Goal: Task Accomplishment & Management: Manage account settings

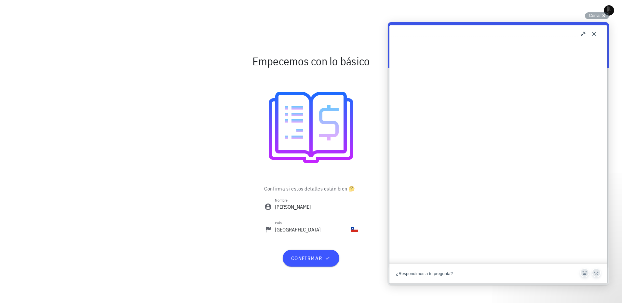
scroll to position [174, 0]
click at [316, 261] on span "confirmar" at bounding box center [311, 258] width 41 height 7
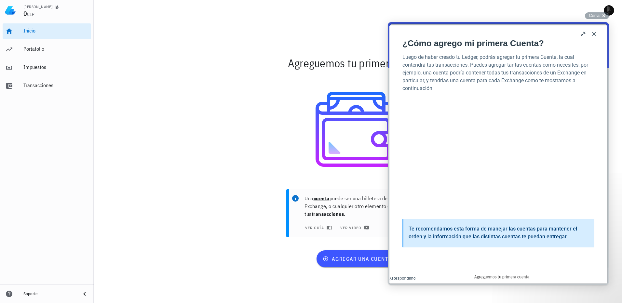
click at [583, 32] on button "u" at bounding box center [584, 34] width 10 height 10
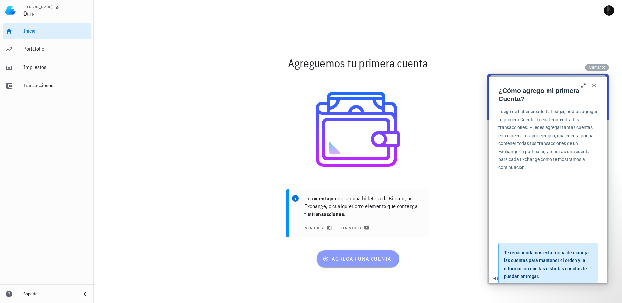
click at [369, 259] on span "agregar una cuenta" at bounding box center [357, 259] width 67 height 7
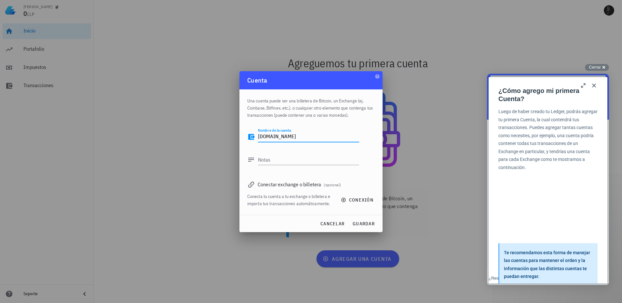
type textarea "[DOMAIN_NAME]"
click at [313, 158] on textarea "Notas" at bounding box center [308, 160] width 101 height 10
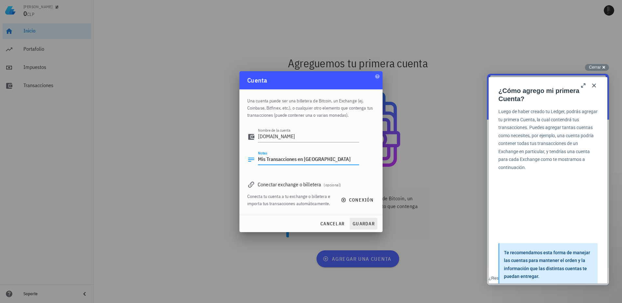
type textarea "Mis Transacciones en [GEOGRAPHIC_DATA]"
click at [369, 224] on span "guardar" at bounding box center [363, 224] width 22 height 6
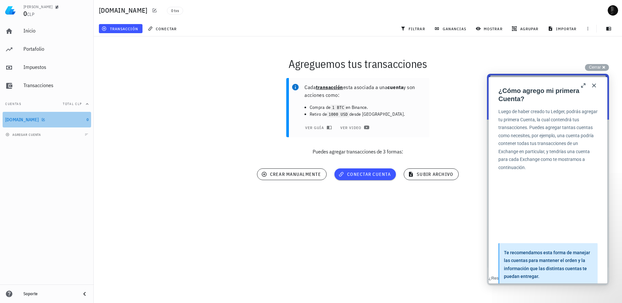
click at [21, 120] on div "[DOMAIN_NAME]" at bounding box center [22, 120] width 34 height 6
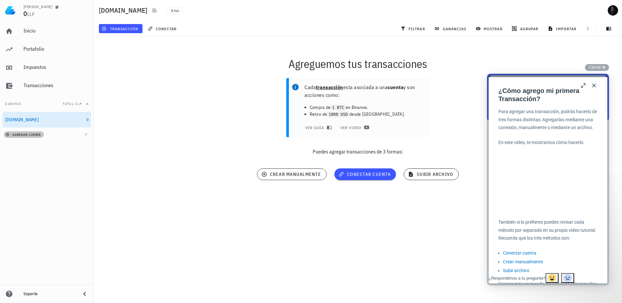
click at [30, 134] on span "agregar cuenta" at bounding box center [24, 135] width 34 height 4
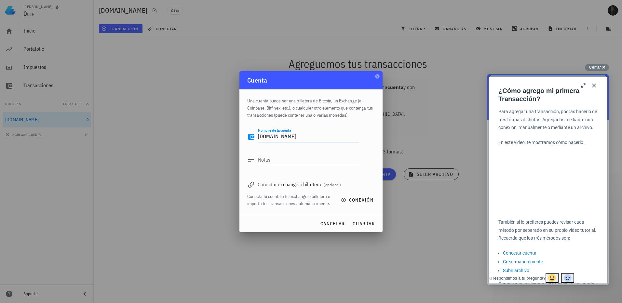
type textarea "[DOMAIN_NAME]"
click at [280, 161] on textarea "Notas" at bounding box center [308, 160] width 101 height 10
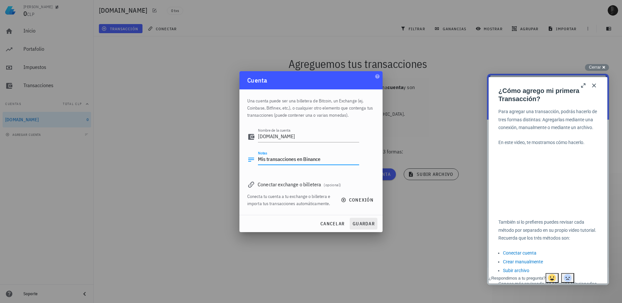
type textarea "Mis transacciones en Binance"
click at [369, 221] on span "guardar" at bounding box center [363, 224] width 22 height 6
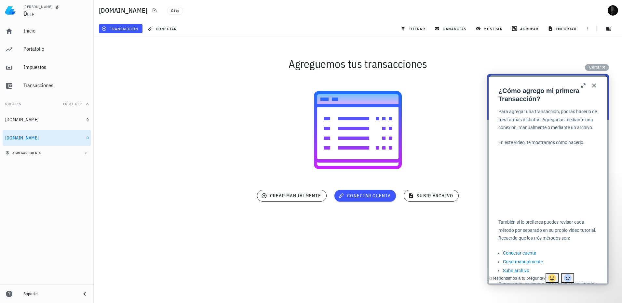
click at [25, 158] on div "agregar cuenta" at bounding box center [47, 153] width 94 height 14
click at [23, 153] on span "agregar cuenta" at bounding box center [24, 153] width 34 height 4
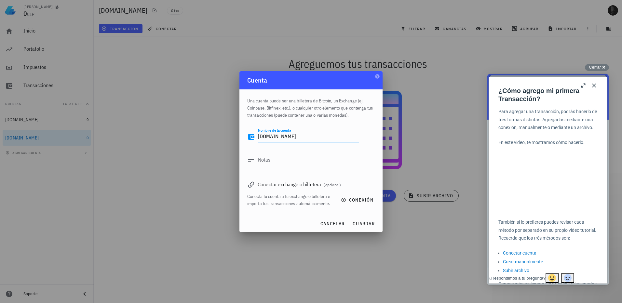
type textarea "[DOMAIN_NAME]"
click at [283, 161] on textarea "Notas" at bounding box center [308, 160] width 101 height 10
type textarea "Mis transacciones en Crypto"
click at [378, 226] on div "cancelar guardar" at bounding box center [311, 223] width 143 height 17
click at [368, 222] on span "guardar" at bounding box center [363, 224] width 22 height 6
